Goal: Check status: Check status

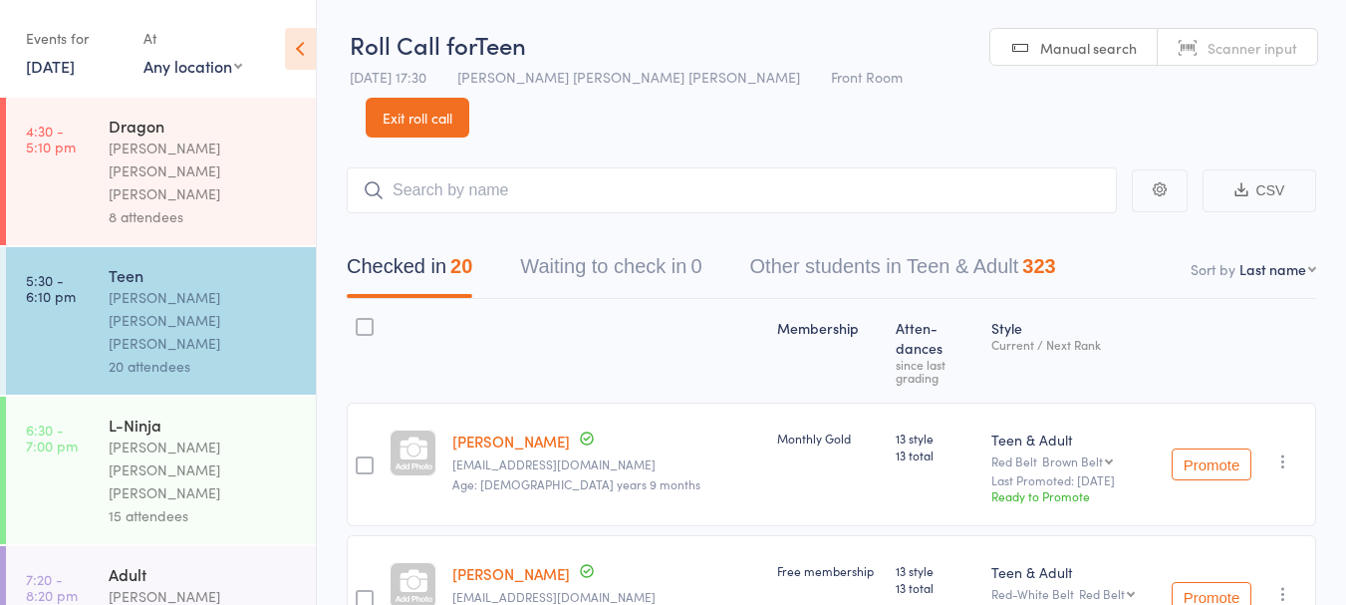
click at [75, 75] on link "[DATE]" at bounding box center [50, 66] width 49 height 22
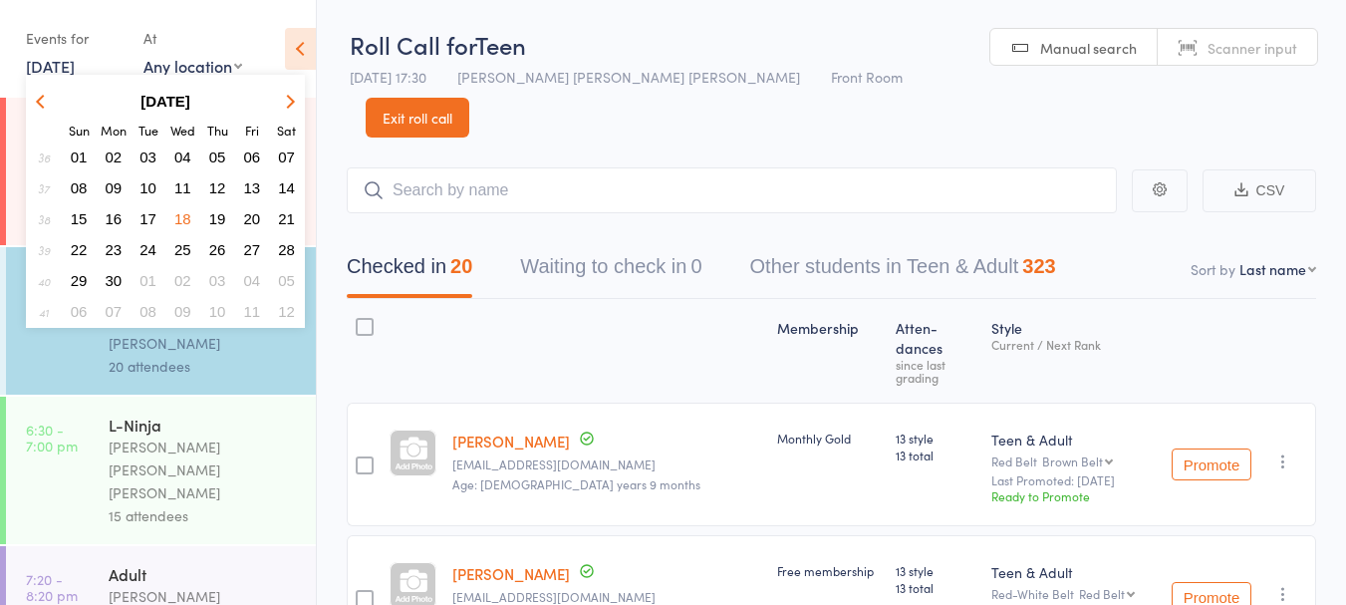
click at [285, 106] on icon "button" at bounding box center [288, 101] width 14 height 14
click at [288, 102] on icon "button" at bounding box center [288, 101] width 14 height 14
click at [297, 114] on button "button" at bounding box center [287, 101] width 30 height 27
click at [286, 108] on icon "button" at bounding box center [288, 101] width 14 height 14
click at [288, 102] on icon "button" at bounding box center [288, 101] width 14 height 14
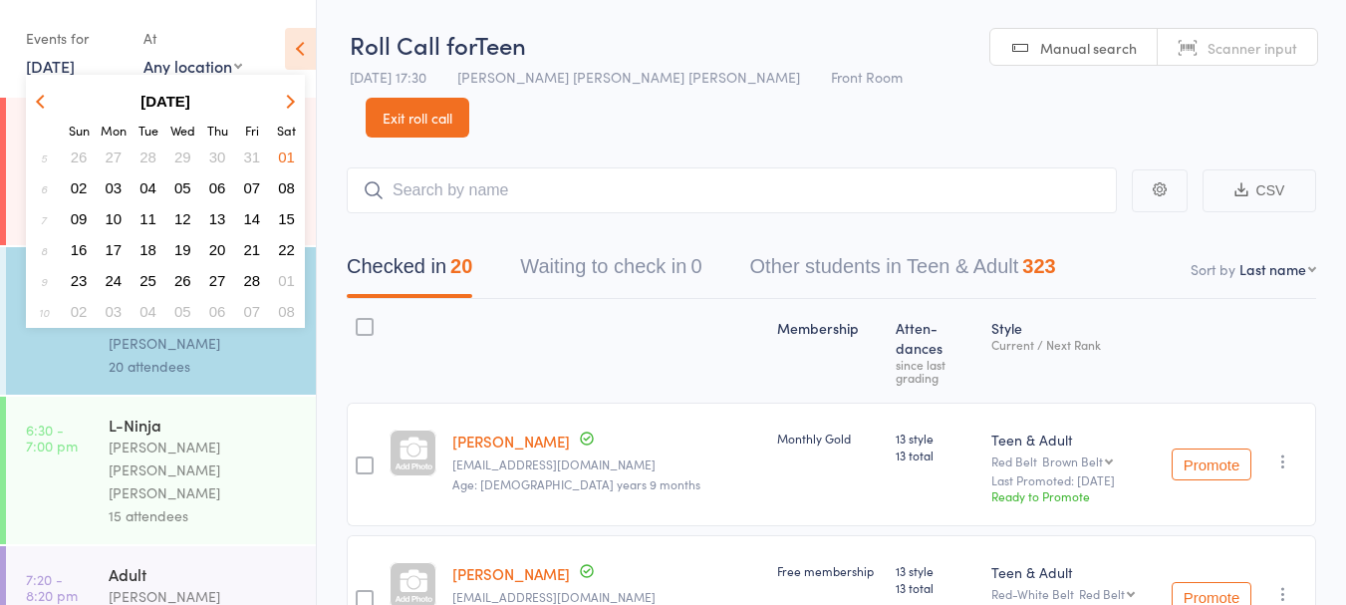
click at [288, 102] on icon "button" at bounding box center [288, 101] width 14 height 14
click at [289, 104] on icon "button" at bounding box center [288, 101] width 14 height 14
click at [296, 119] on th "Sat" at bounding box center [286, 129] width 33 height 23
click at [288, 106] on icon "button" at bounding box center [288, 101] width 14 height 14
click at [286, 104] on icon "button" at bounding box center [288, 101] width 14 height 14
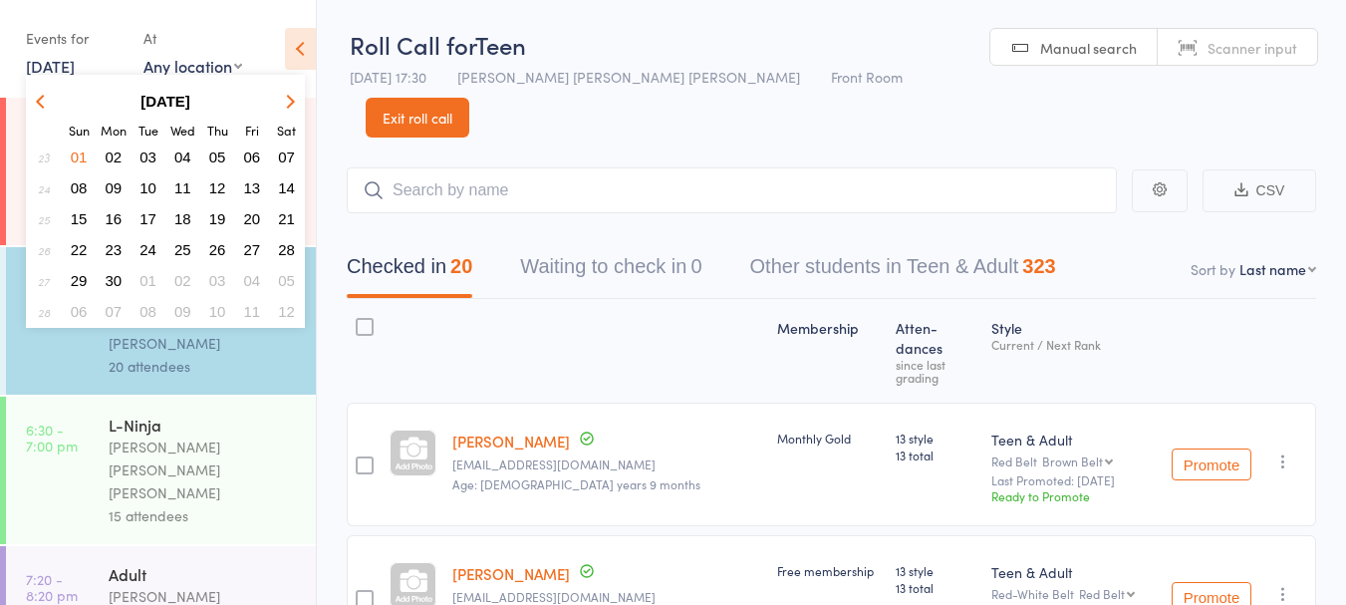
click at [284, 104] on icon "button" at bounding box center [288, 101] width 14 height 14
click at [286, 107] on icon "button" at bounding box center [288, 101] width 14 height 14
click at [288, 106] on icon "button" at bounding box center [288, 101] width 14 height 14
click at [43, 102] on icon "button" at bounding box center [43, 101] width 14 height 14
click at [225, 225] on span "14" at bounding box center [217, 218] width 17 height 17
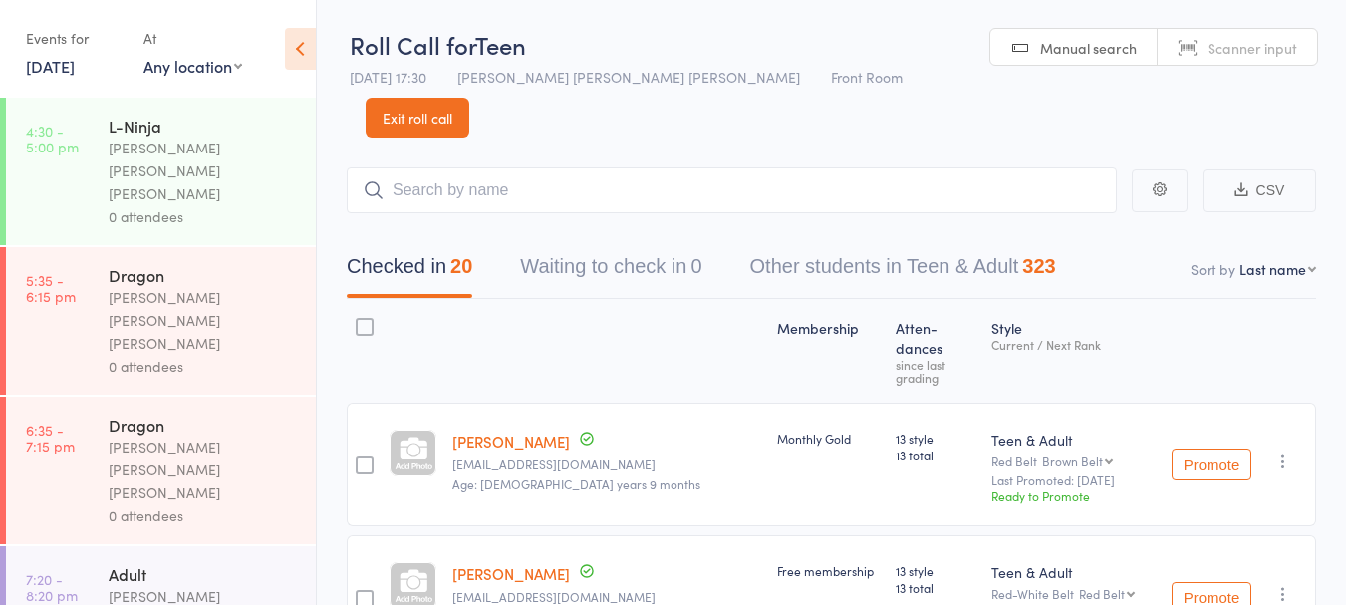
click at [204, 205] on div "0 attendees" at bounding box center [204, 216] width 190 height 23
